Goal: Task Accomplishment & Management: Complete application form

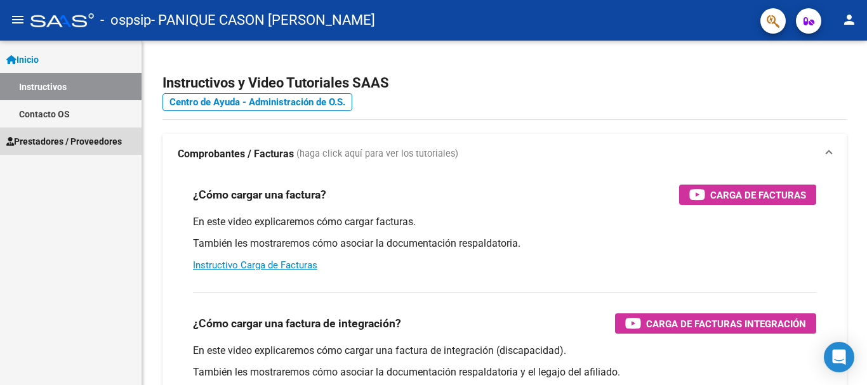
click at [90, 143] on span "Prestadores / Proveedores" at bounding box center [64, 142] width 116 height 14
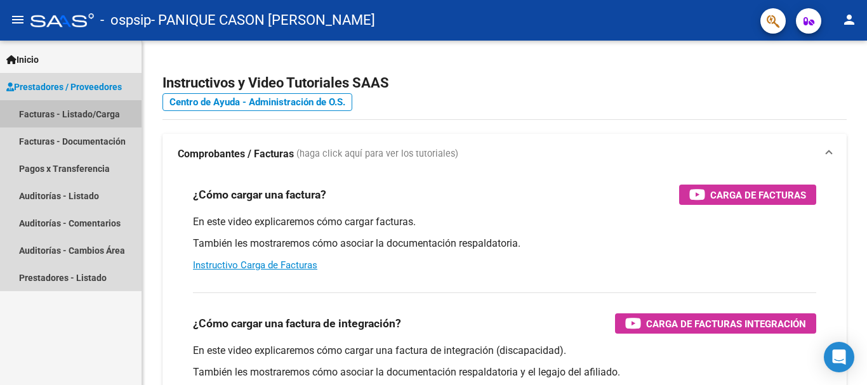
click at [85, 110] on link "Facturas - Listado/Carga" at bounding box center [71, 113] width 142 height 27
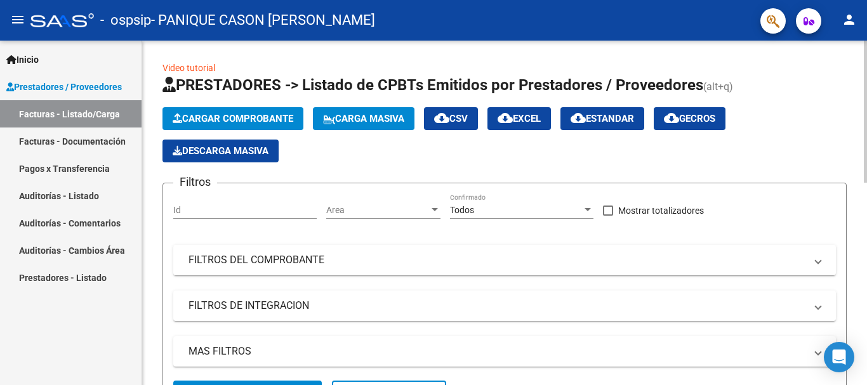
click at [238, 119] on span "Cargar Comprobante" at bounding box center [233, 118] width 121 height 11
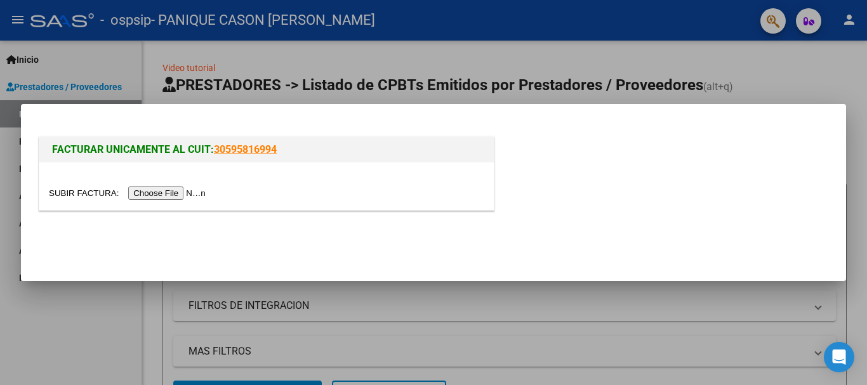
click at [188, 193] on input "file" at bounding box center [129, 193] width 161 height 13
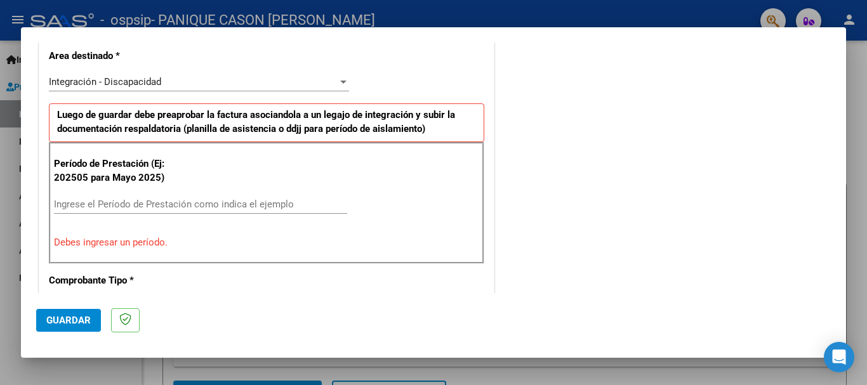
scroll to position [297, 0]
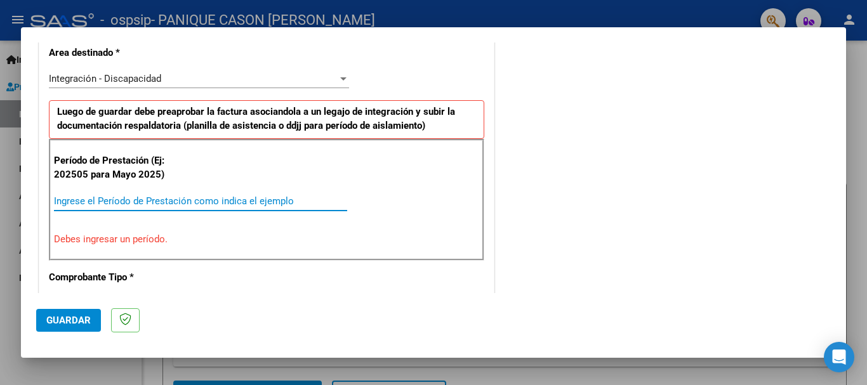
click at [81, 197] on input "Ingrese el Período de Prestación como indica el ejemplo" at bounding box center [200, 201] width 293 height 11
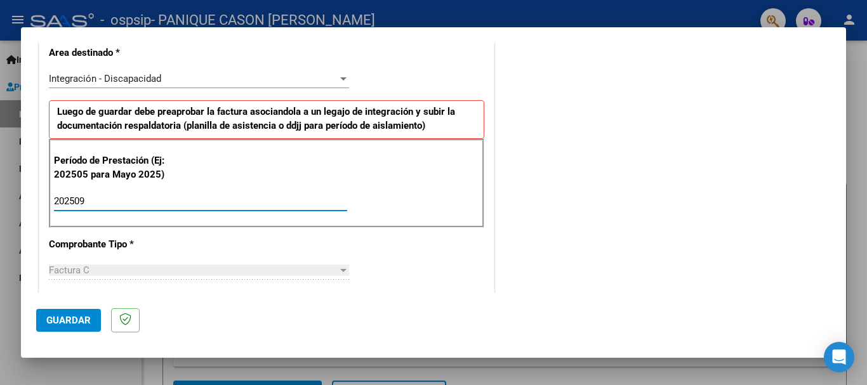
type input "202509"
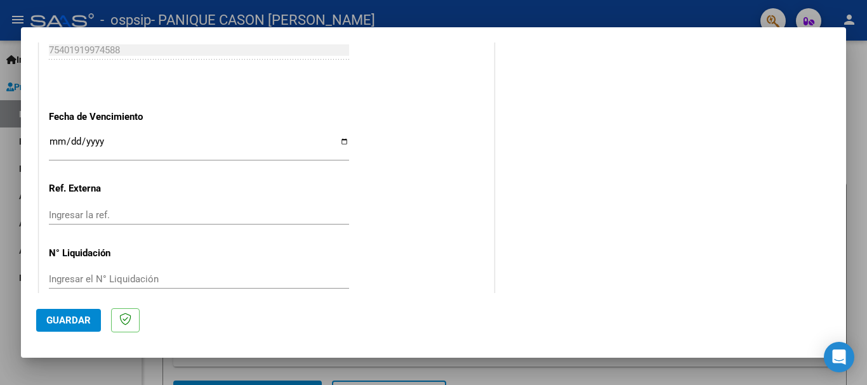
scroll to position [867, 0]
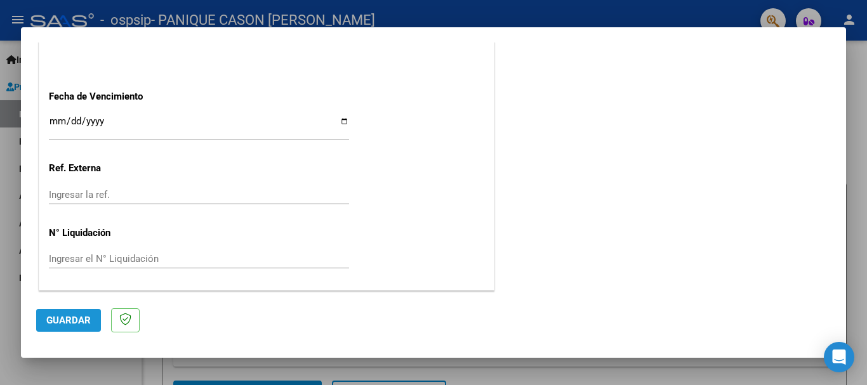
click at [57, 319] on span "Guardar" at bounding box center [68, 320] width 44 height 11
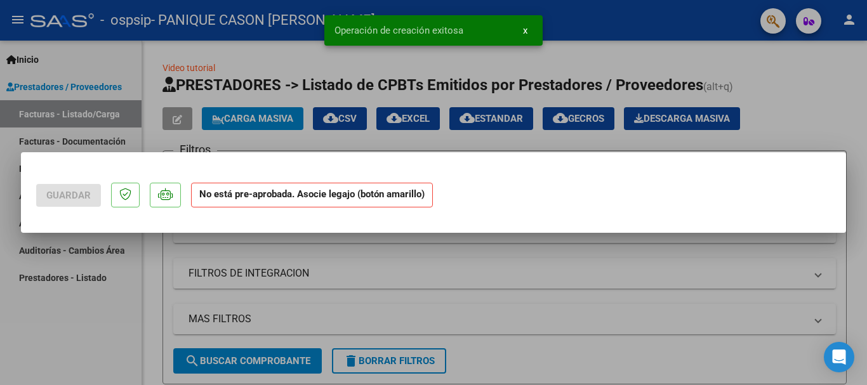
scroll to position [0, 0]
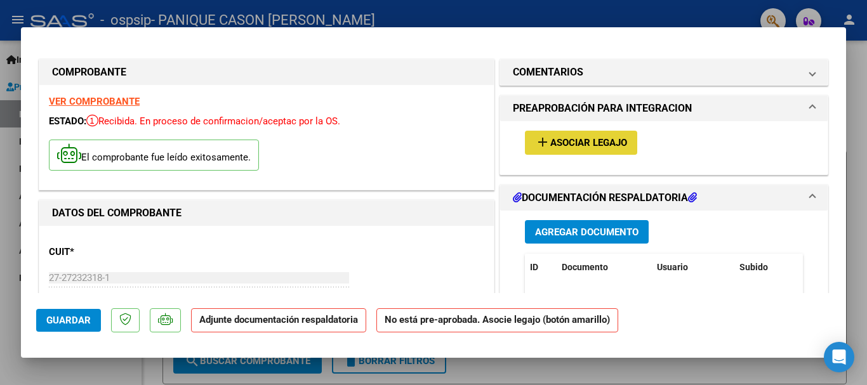
click at [552, 139] on span "Asociar Legajo" at bounding box center [589, 143] width 77 height 11
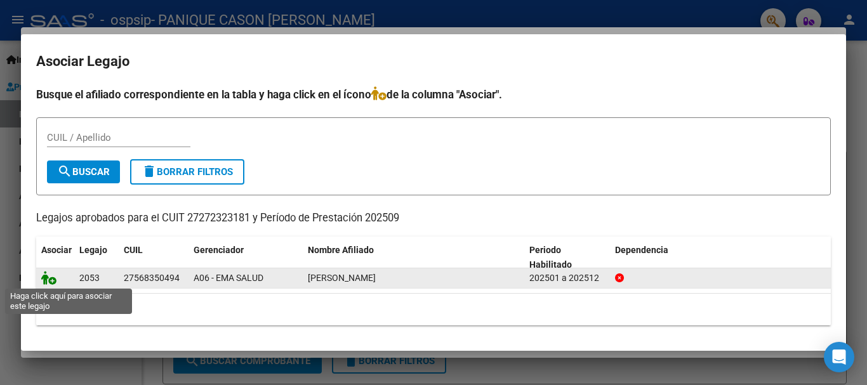
click at [53, 282] on icon at bounding box center [48, 278] width 15 height 14
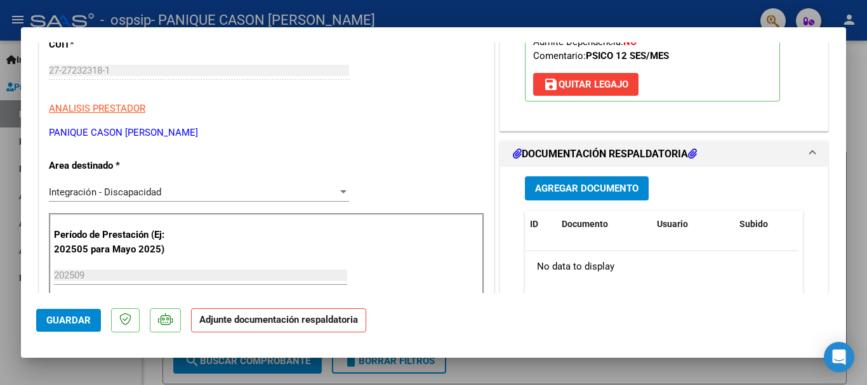
scroll to position [211, 0]
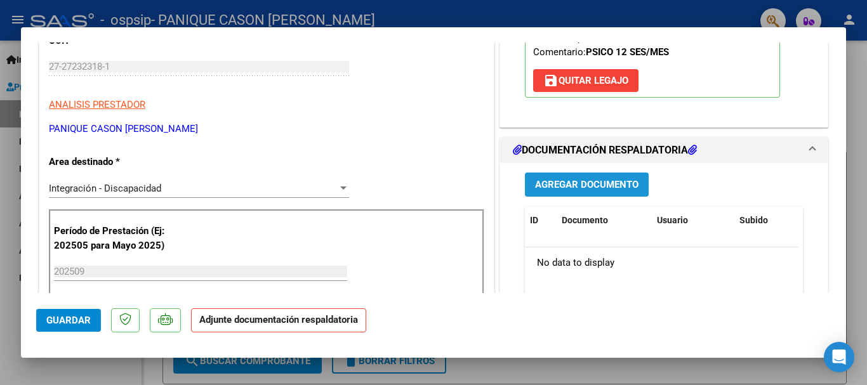
click at [594, 185] on span "Agregar Documento" at bounding box center [587, 185] width 104 height 11
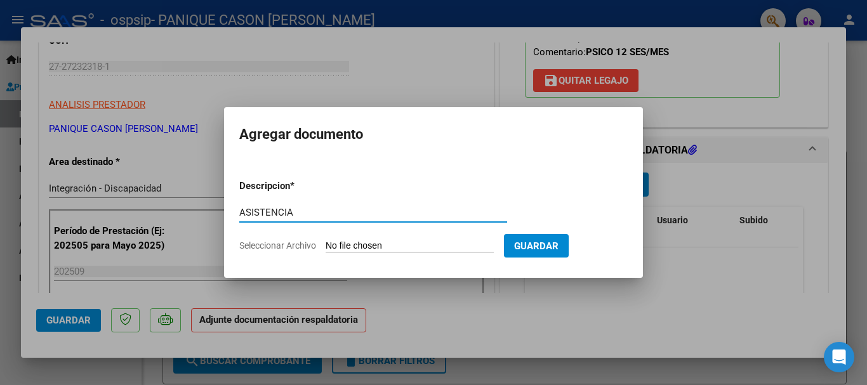
type input "ASISTENCIA"
click at [405, 243] on input "Seleccionar Archivo" at bounding box center [410, 247] width 168 height 12
type input "C:\fakepath\ASISTENCIA [PERSON_NAME].pdf"
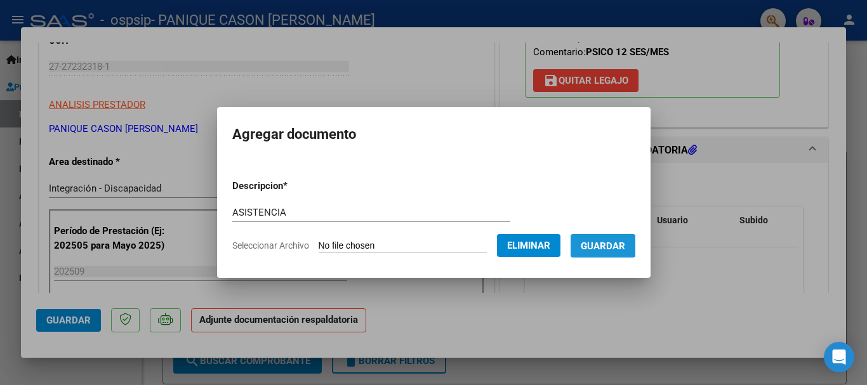
click at [606, 246] on span "Guardar" at bounding box center [603, 246] width 44 height 11
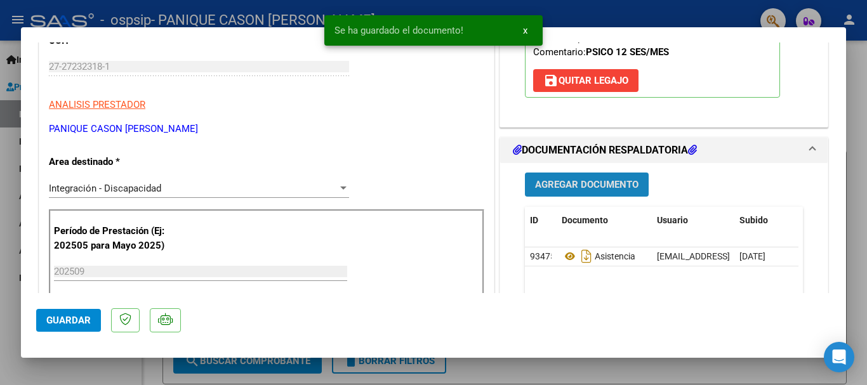
click at [588, 183] on span "Agregar Documento" at bounding box center [587, 185] width 104 height 11
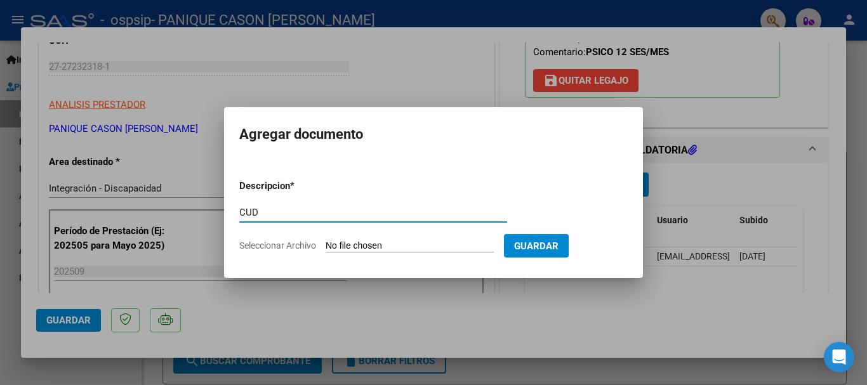
type input "CUD"
click at [391, 246] on input "Seleccionar Archivo" at bounding box center [410, 247] width 168 height 12
type input "C:\fakepath\CUD.pdf"
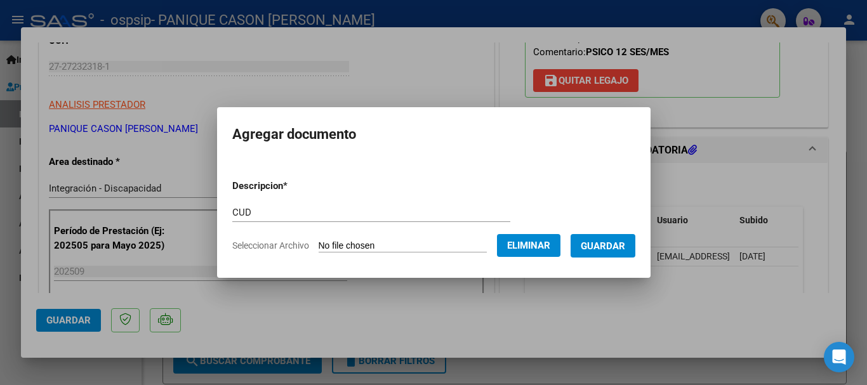
click at [600, 244] on span "Guardar" at bounding box center [603, 246] width 44 height 11
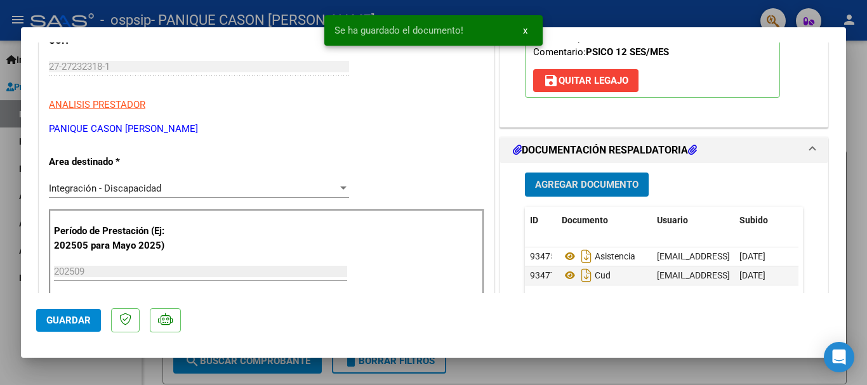
click at [560, 180] on span "Agregar Documento" at bounding box center [587, 185] width 104 height 11
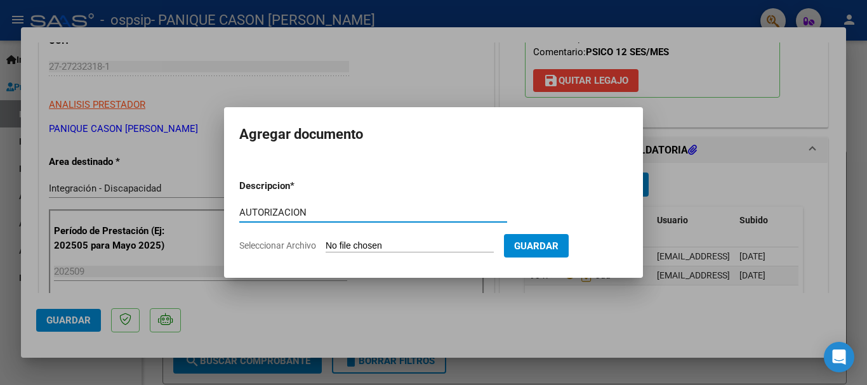
type input "AUTORIZACION"
click at [347, 248] on input "Seleccionar Archivo" at bounding box center [410, 247] width 168 height 12
type input "C:\fakepath\[PERSON_NAME] AUTORIZACION 2025.pdf"
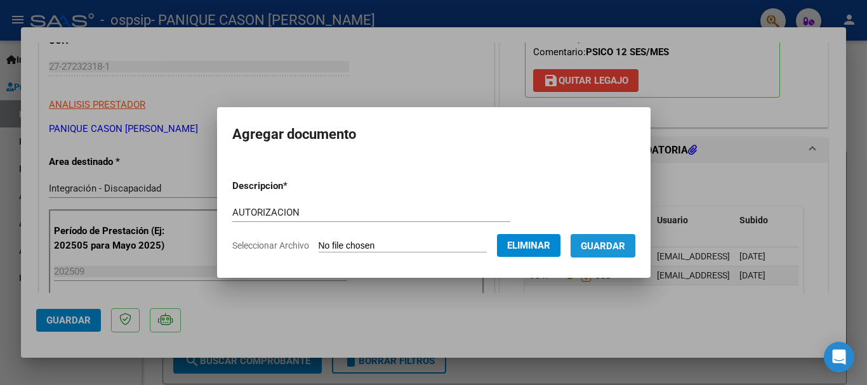
click at [619, 245] on span "Guardar" at bounding box center [603, 246] width 44 height 11
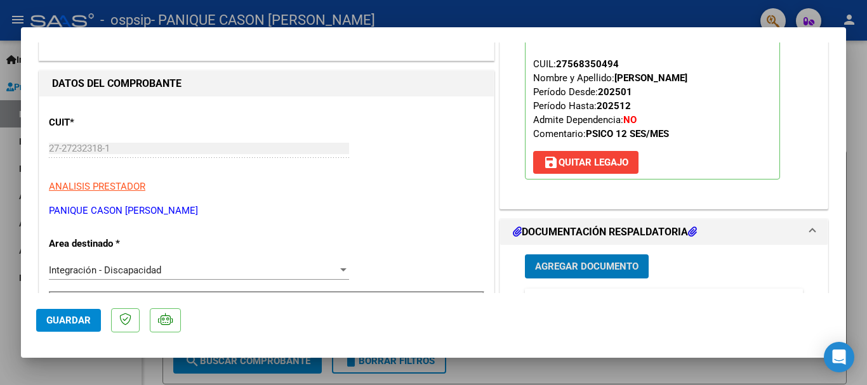
scroll to position [166, 0]
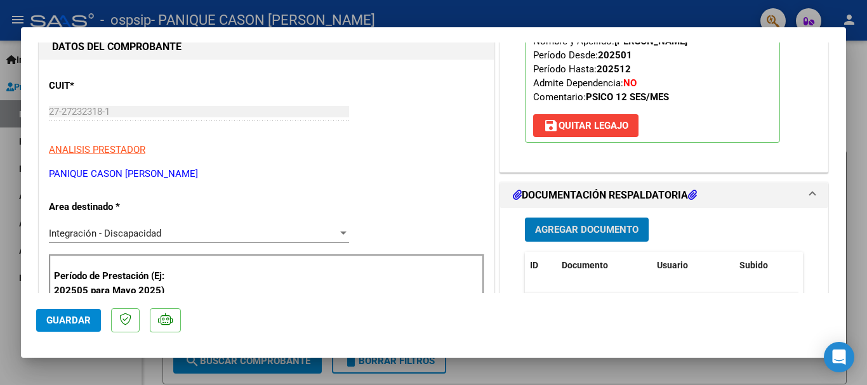
click at [62, 321] on span "Guardar" at bounding box center [68, 320] width 44 height 11
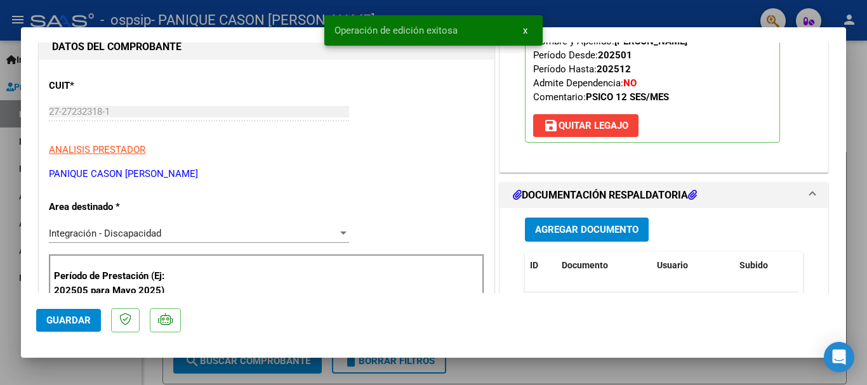
click at [104, 365] on div at bounding box center [433, 192] width 867 height 385
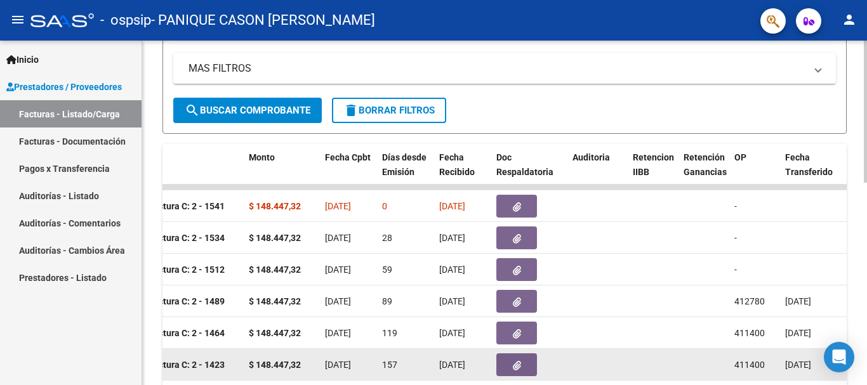
scroll to position [281, 0]
